Goal: Task Accomplishment & Management: Manage account settings

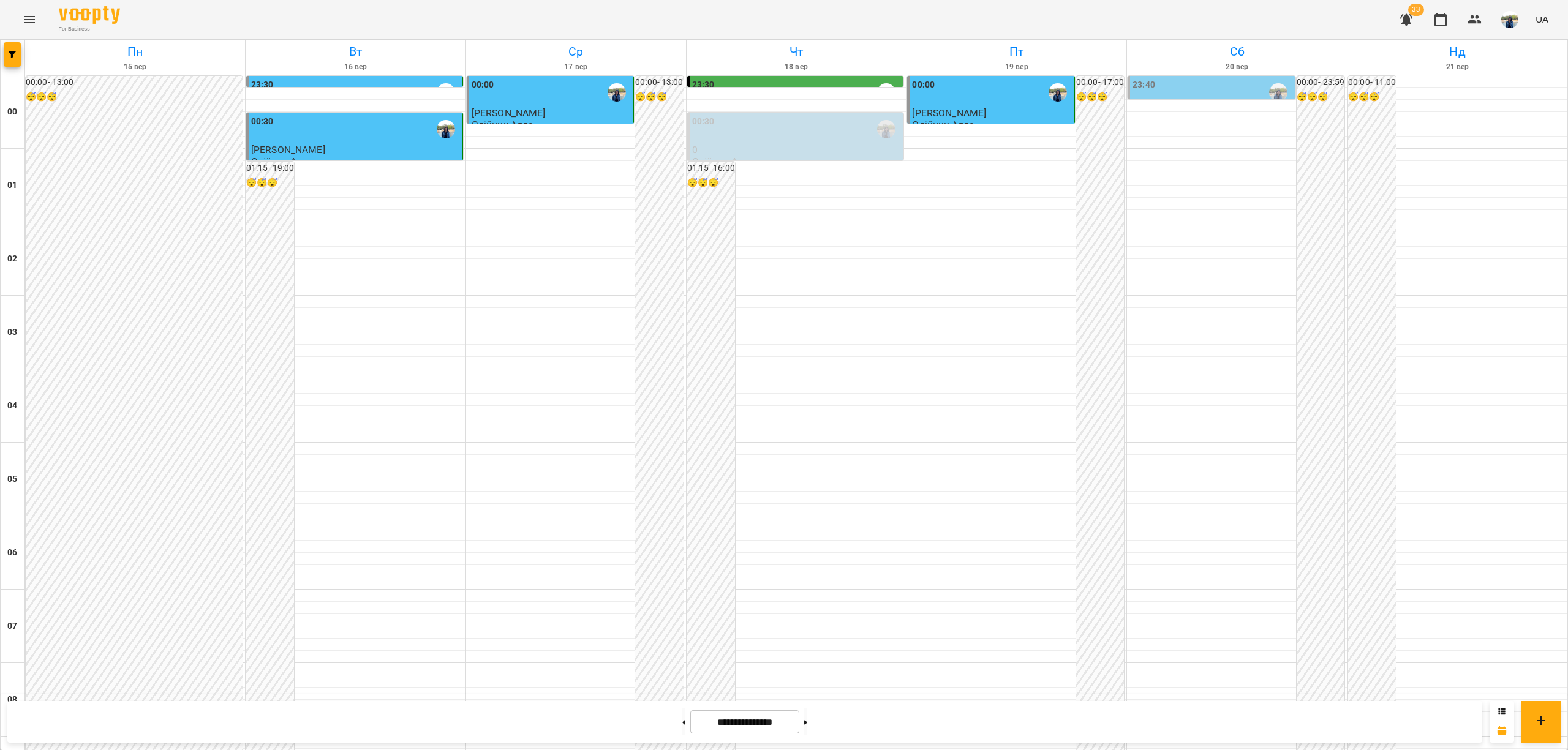
scroll to position [1143, 0]
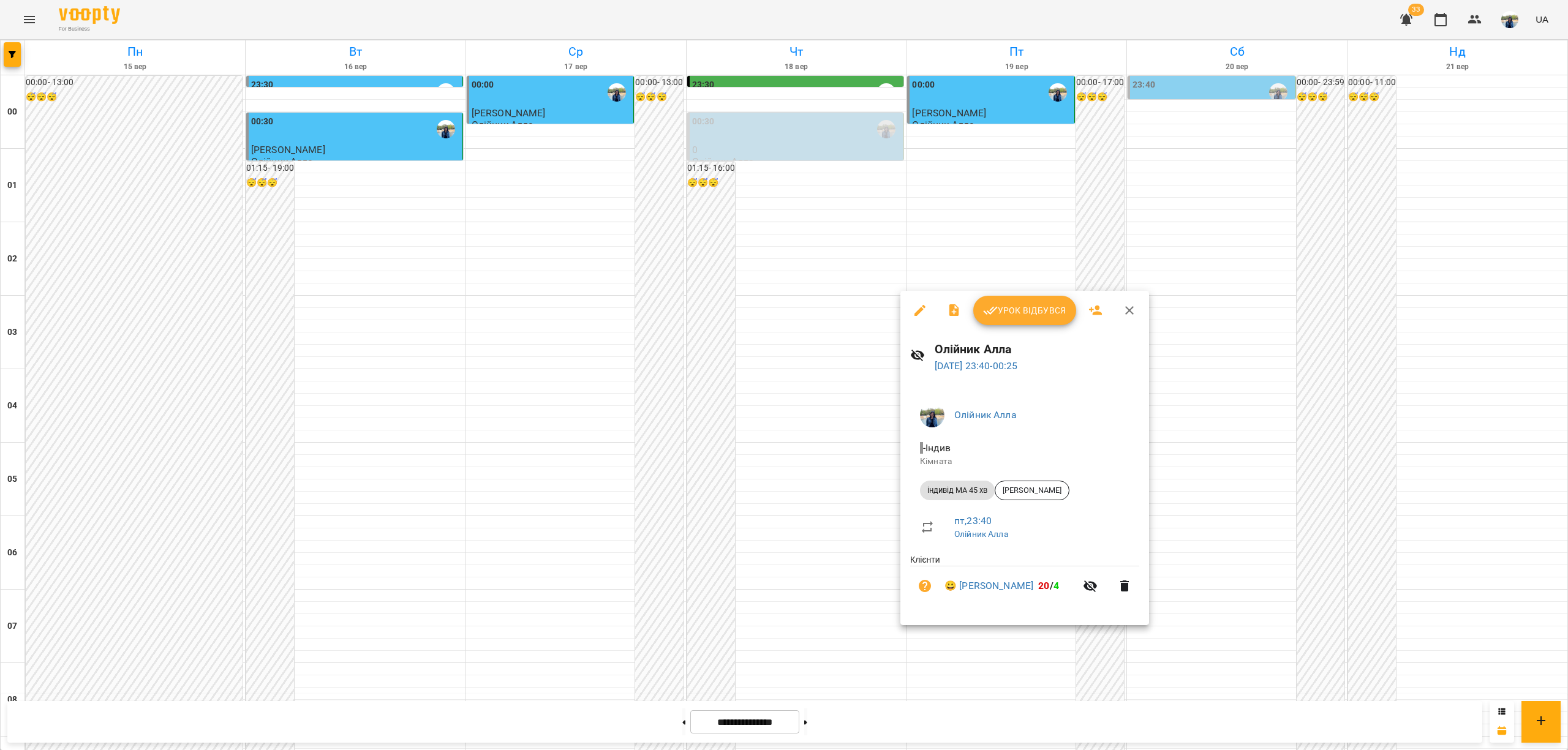
click at [1027, 307] on span "Урок відбувся" at bounding box center [1025, 310] width 83 height 14
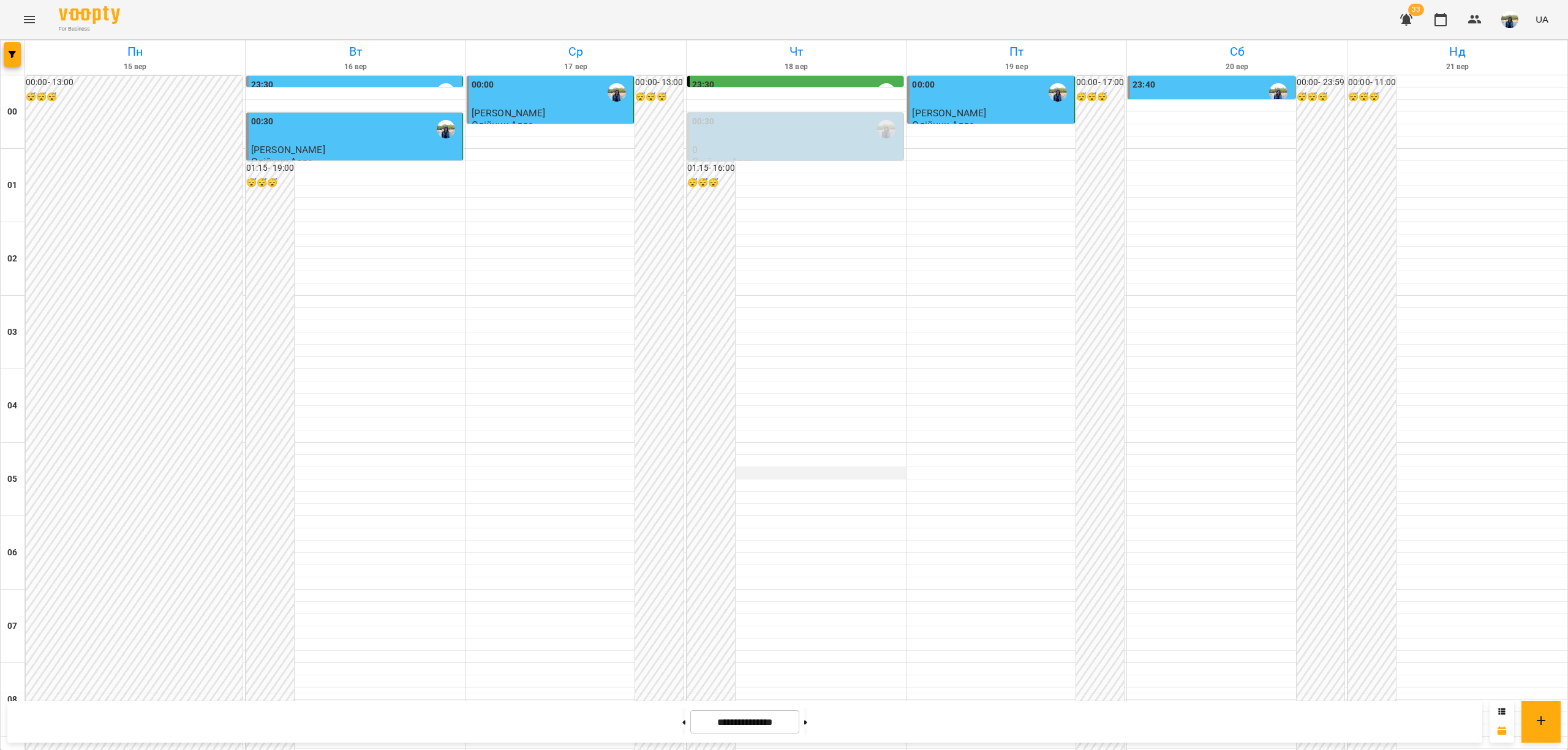
scroll to position [1143, 0]
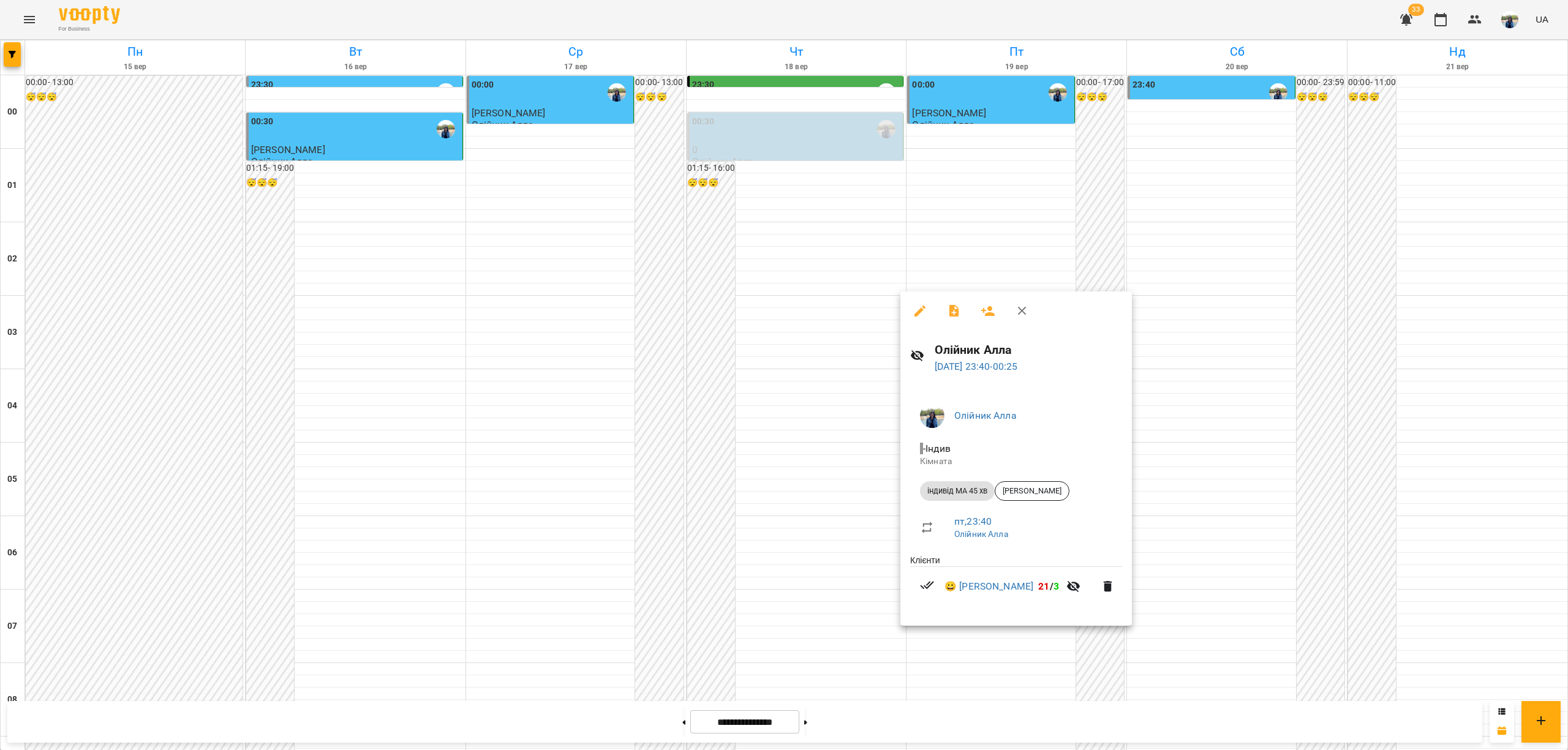
click at [1025, 311] on icon "button" at bounding box center [1022, 311] width 14 height 14
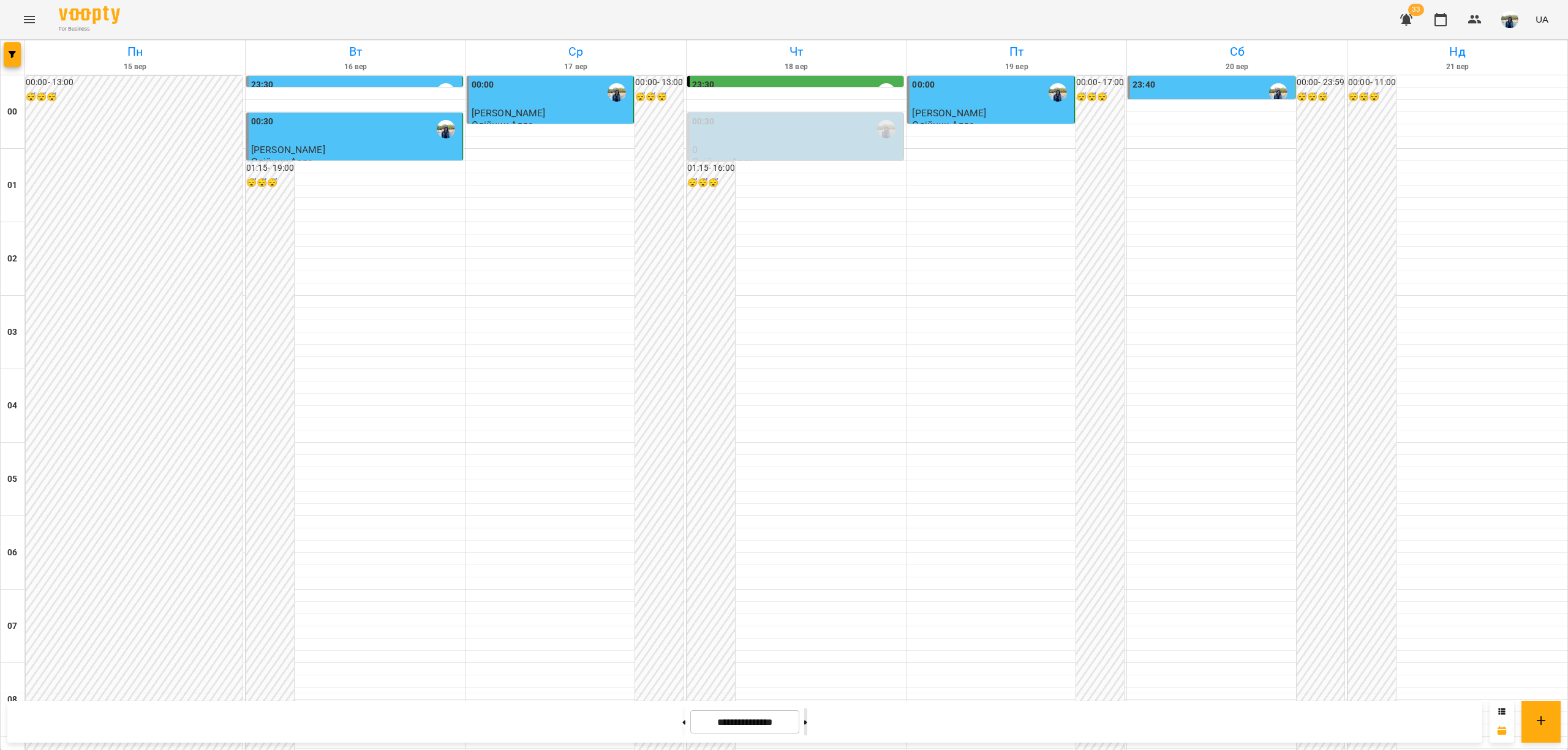
click at [807, 721] on button at bounding box center [806, 722] width 3 height 27
type input "**********"
